Goal: Use online tool/utility: Utilize a website feature to perform a specific function

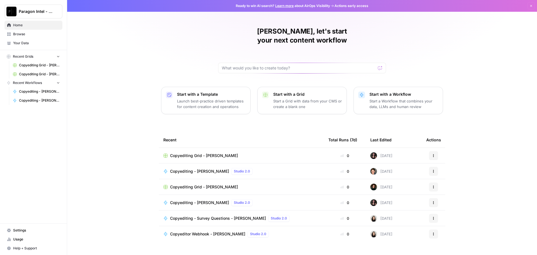
click at [34, 25] on span "Home" at bounding box center [36, 25] width 47 height 5
click at [31, 33] on span "Browse" at bounding box center [36, 34] width 47 height 5
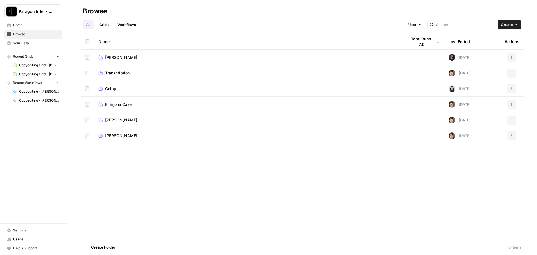
click at [115, 120] on span "[PERSON_NAME]" at bounding box center [121, 120] width 32 height 6
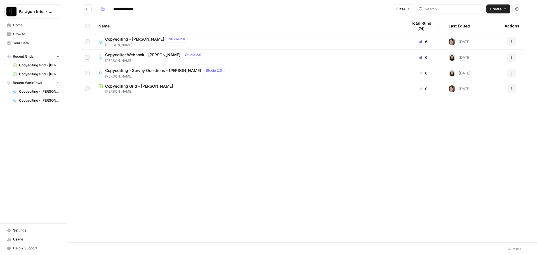
click at [154, 40] on span "Copyediting - [PERSON_NAME]" at bounding box center [134, 39] width 59 height 6
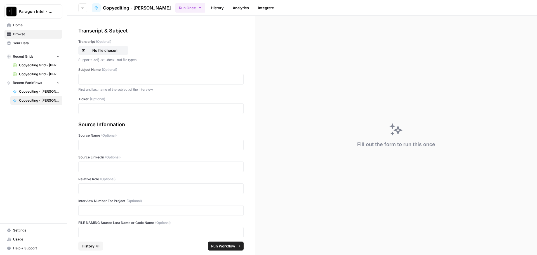
click at [114, 56] on div "Transcript (Optional) No file chosen Supports .pdf, .txt, .docx, .md file types" at bounding box center [160, 50] width 165 height 23
click at [111, 50] on p "No file chosen" at bounding box center [105, 51] width 36 height 6
click at [108, 79] on p at bounding box center [161, 79] width 158 height 6
drag, startPoint x: 105, startPoint y: 167, endPoint x: 101, endPoint y: 182, distance: 15.2
click at [105, 167] on p at bounding box center [161, 167] width 158 height 6
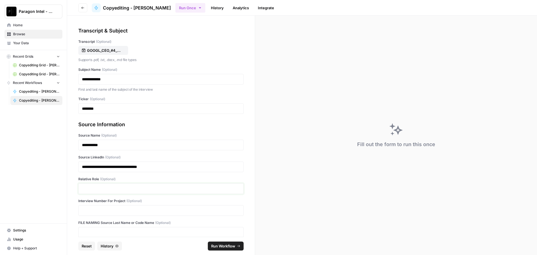
click at [98, 190] on p at bounding box center [161, 189] width 158 height 6
click at [214, 247] on span "Run Workflow" at bounding box center [223, 246] width 24 height 6
